Goal: Information Seeking & Learning: Find specific fact

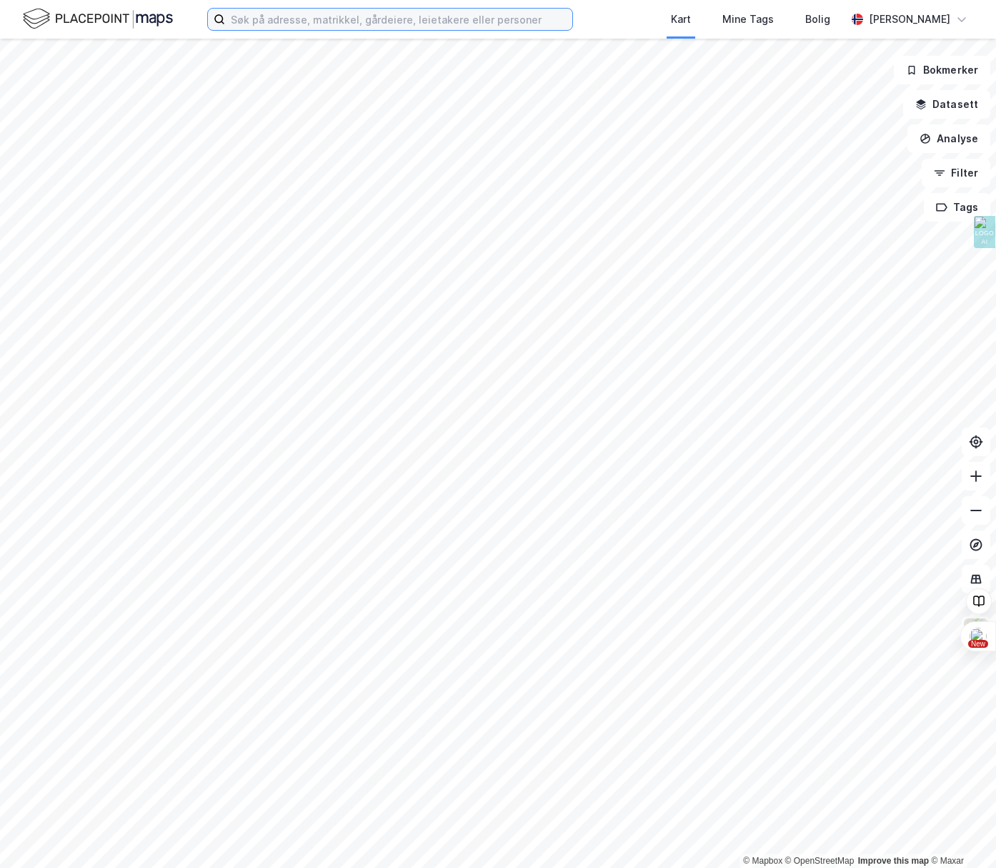
click at [279, 18] on input at bounding box center [398, 19] width 347 height 21
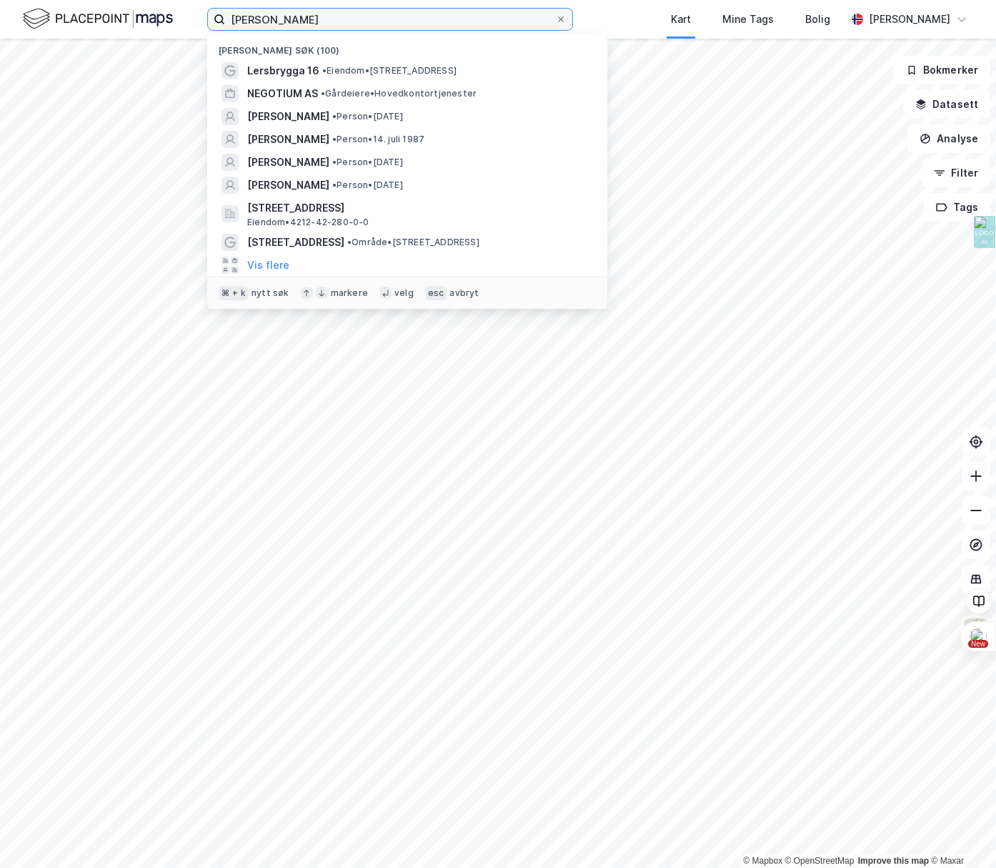
type input "[PERSON_NAME]"
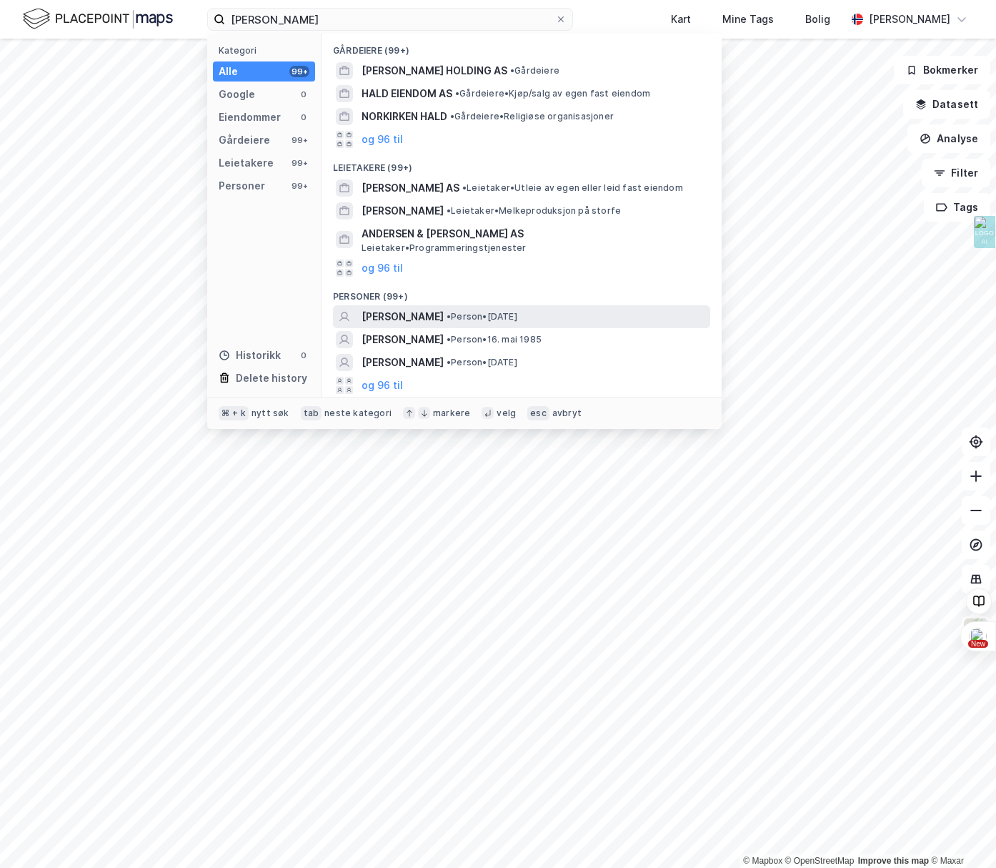
click at [444, 315] on span "[PERSON_NAME]" at bounding box center [403, 316] width 82 height 17
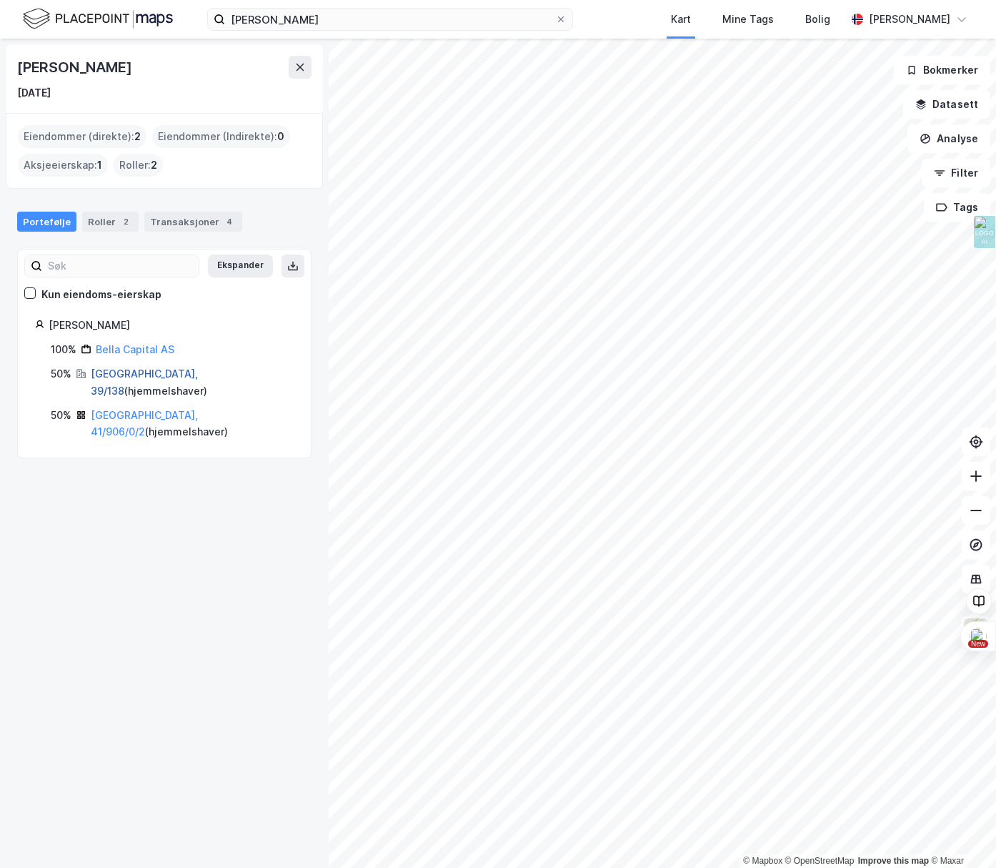
click at [105, 374] on link "[GEOGRAPHIC_DATA], 39/138" at bounding box center [144, 381] width 107 height 29
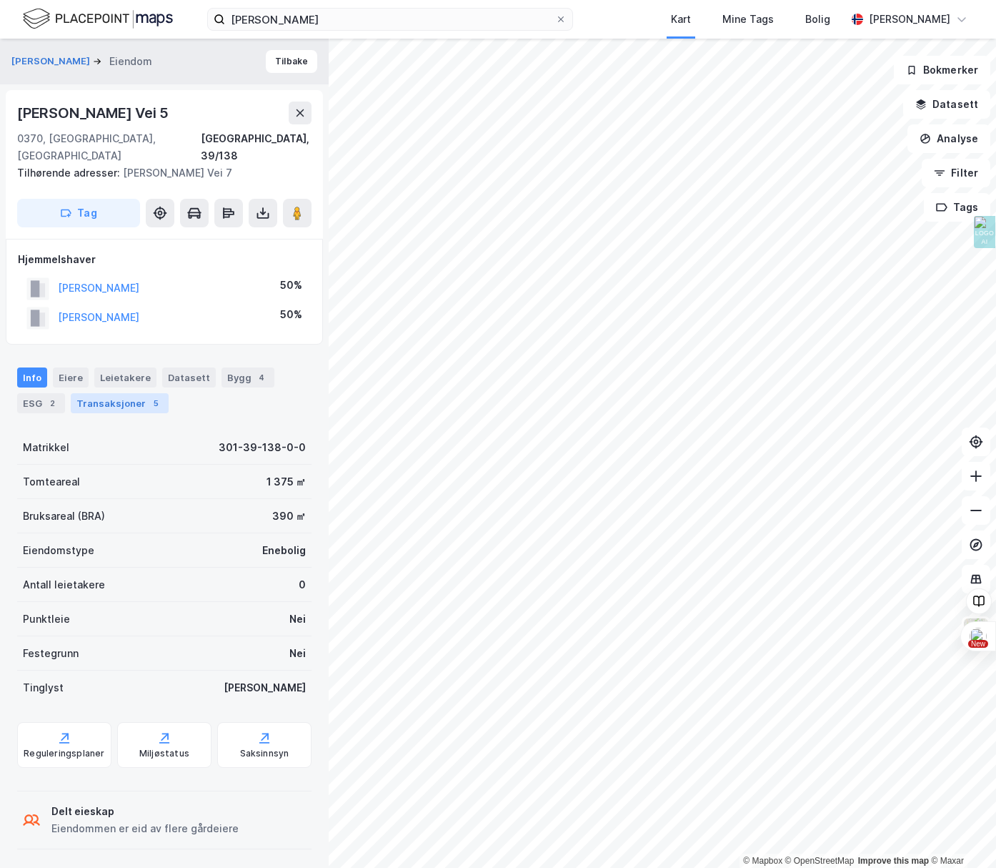
click at [104, 393] on div "Transaksjoner 5" at bounding box center [120, 403] width 98 height 20
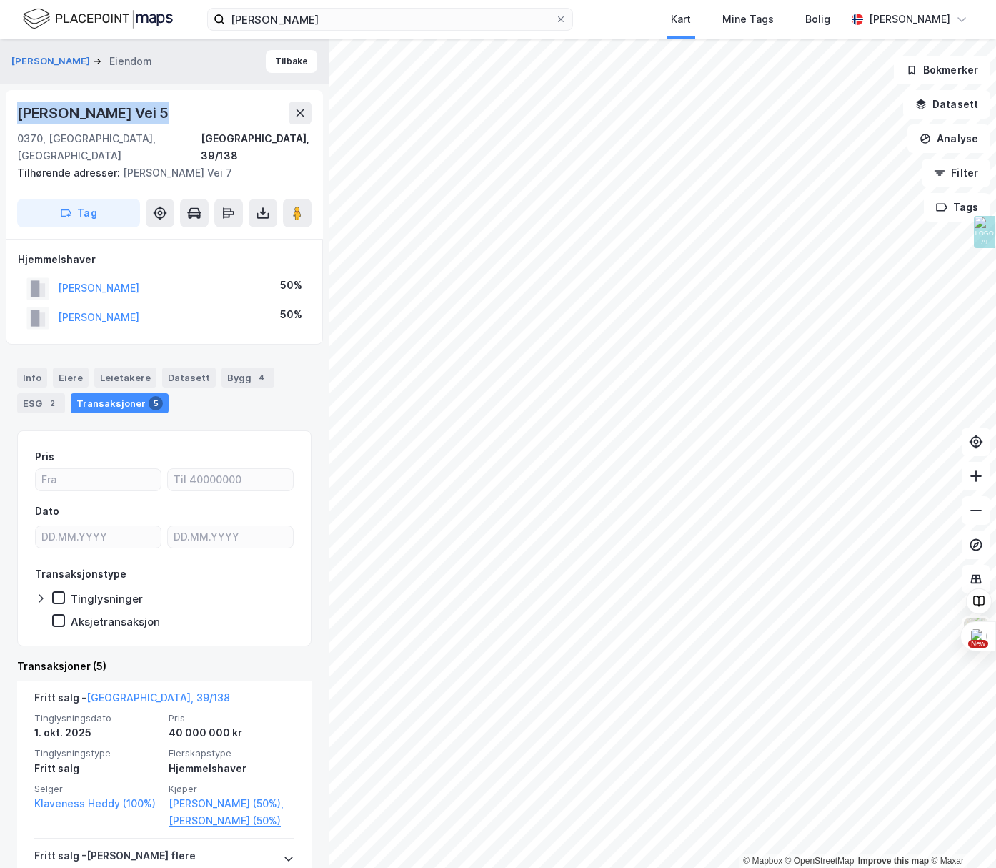
drag, startPoint x: 163, startPoint y: 112, endPoint x: 9, endPoint y: 108, distance: 153.7
click at [9, 108] on div "Jacob [STREET_ADDRESS] adresser: [PERSON_NAME] Vei 7 Tag" at bounding box center [164, 164] width 317 height 149
copy div "[PERSON_NAME] Vei 5"
